Goal: Check status: Check status

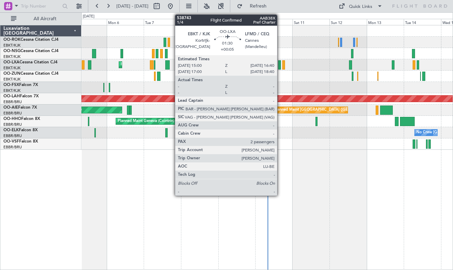
click at [280, 65] on div at bounding box center [279, 64] width 3 height 9
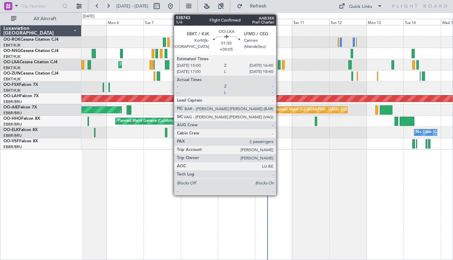
click at [279, 65] on div at bounding box center [279, 64] width 3 height 9
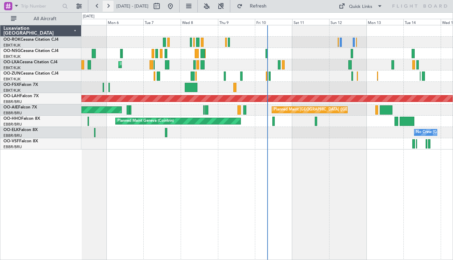
click at [106, 6] on button at bounding box center [108, 6] width 11 height 11
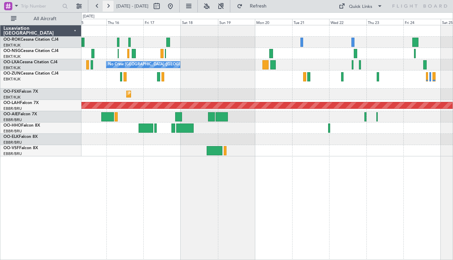
click at [111, 9] on button at bounding box center [108, 6] width 11 height 11
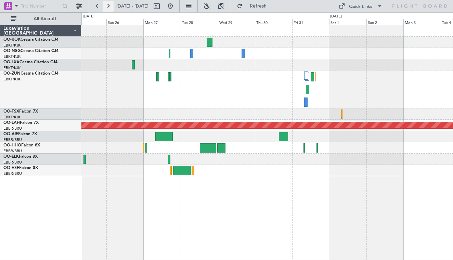
click at [111, 9] on button at bounding box center [108, 6] width 11 height 11
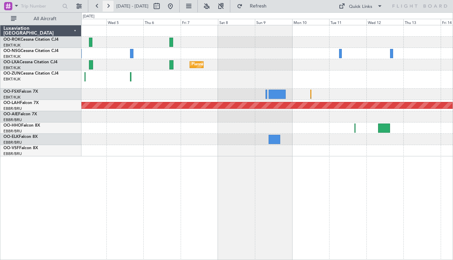
click at [106, 3] on button at bounding box center [108, 6] width 11 height 11
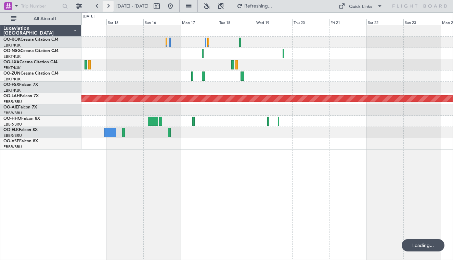
click at [106, 3] on button at bounding box center [108, 6] width 11 height 11
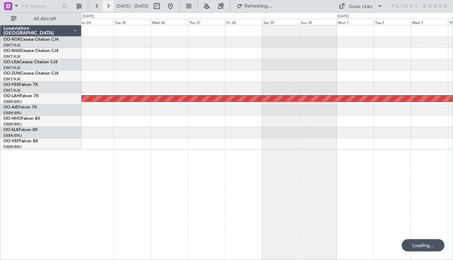
click at [106, 3] on button at bounding box center [108, 6] width 11 height 11
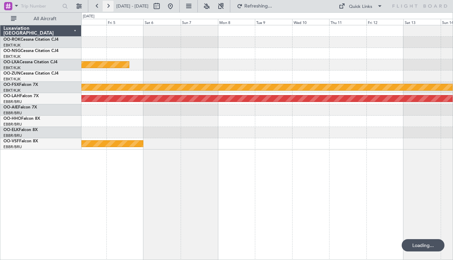
click at [106, 3] on button at bounding box center [108, 6] width 11 height 11
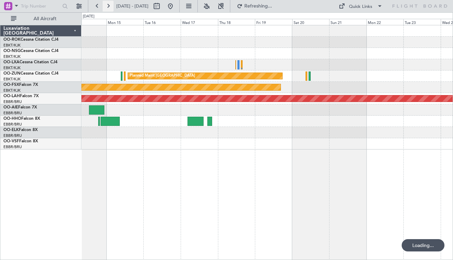
click at [106, 3] on button at bounding box center [108, 6] width 11 height 11
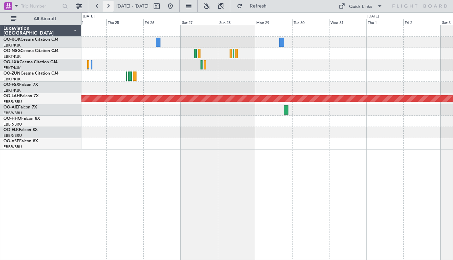
click at [106, 3] on button at bounding box center [108, 6] width 11 height 11
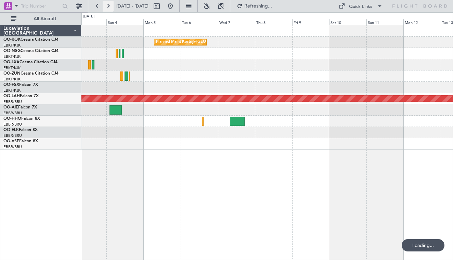
click at [106, 3] on button at bounding box center [108, 6] width 11 height 11
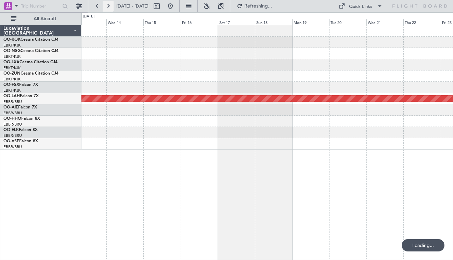
click at [106, 3] on button at bounding box center [108, 6] width 11 height 11
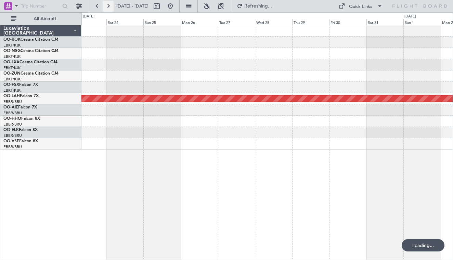
click at [106, 3] on button at bounding box center [108, 6] width 11 height 11
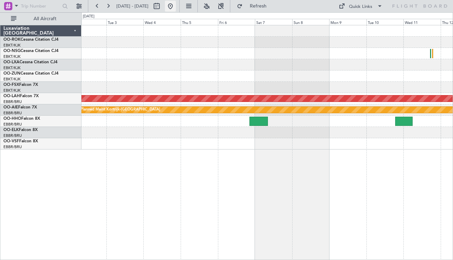
click at [176, 5] on button at bounding box center [170, 6] width 11 height 11
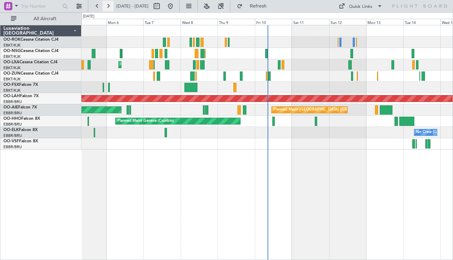
click at [105, 4] on button at bounding box center [108, 6] width 11 height 11
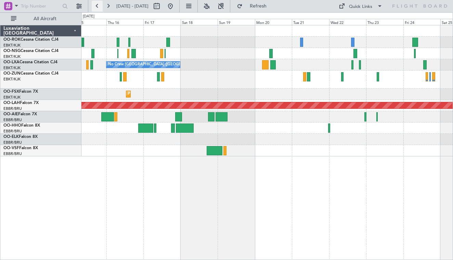
click at [93, 7] on button at bounding box center [97, 6] width 11 height 11
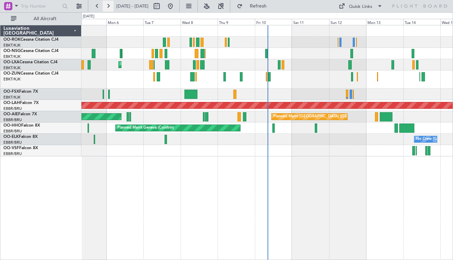
click at [110, 7] on button at bounding box center [108, 6] width 11 height 11
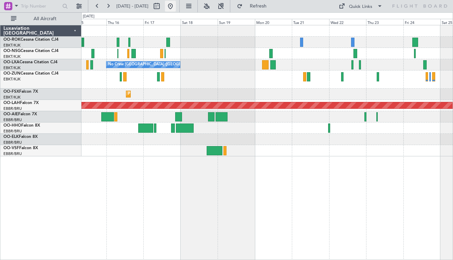
click at [176, 9] on button at bounding box center [170, 6] width 11 height 11
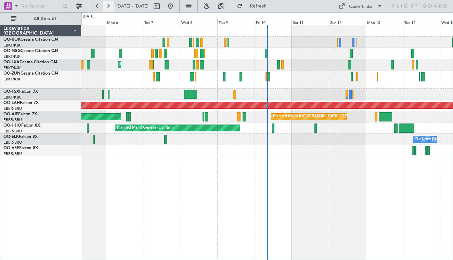
click at [105, 7] on button at bounding box center [108, 6] width 11 height 11
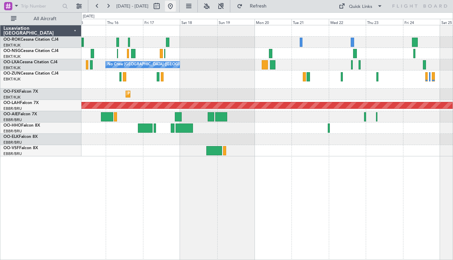
click at [176, 10] on button at bounding box center [170, 6] width 11 height 11
